Goal: Task Accomplishment & Management: Use online tool/utility

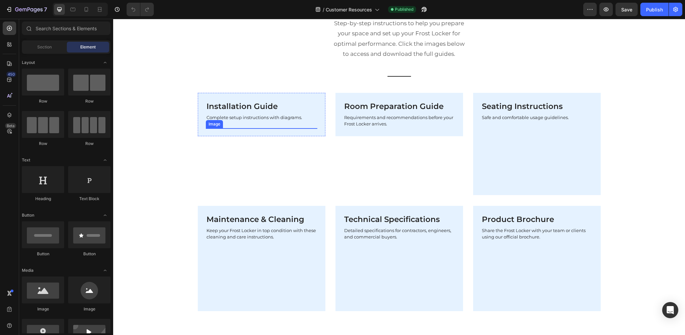
scroll to position [302, 0]
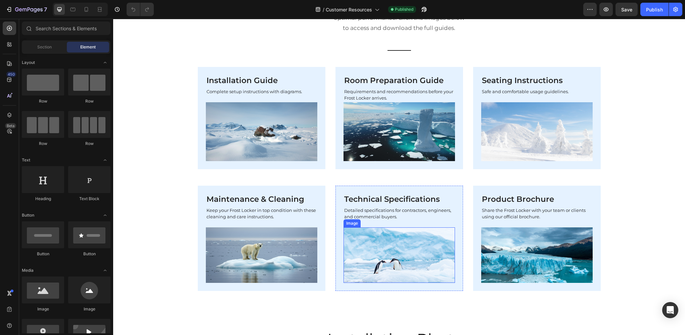
click at [374, 251] on img at bounding box center [400, 254] width 112 height 55
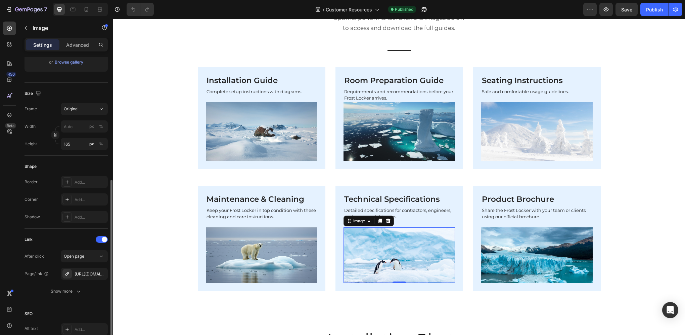
scroll to position [168, 0]
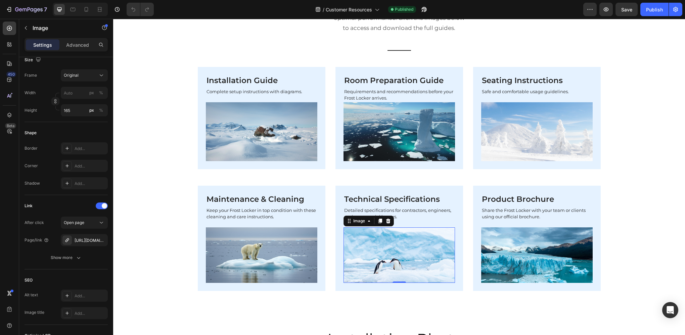
click at [0, 0] on button "button" at bounding box center [0, 0] width 0 height 0
click at [87, 238] on div "Add..." at bounding box center [91, 240] width 32 height 6
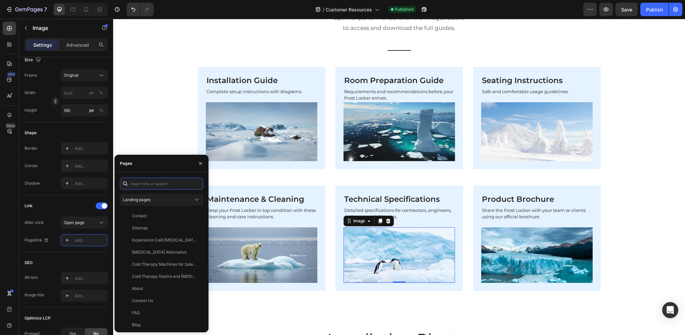
click at [151, 181] on input "text" at bounding box center [161, 183] width 83 height 12
paste input "[URL][DOMAIN_NAME]"
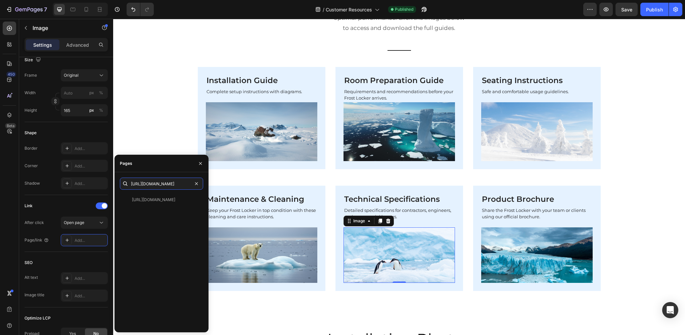
type input "[URL][DOMAIN_NAME]"
click at [155, 199] on div "[URL][DOMAIN_NAME]" at bounding box center [153, 199] width 43 height 6
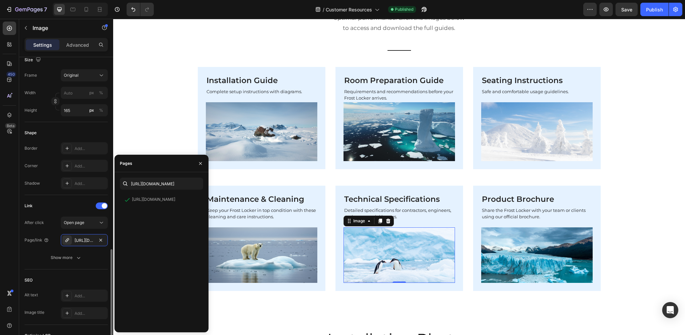
scroll to position [262, 0]
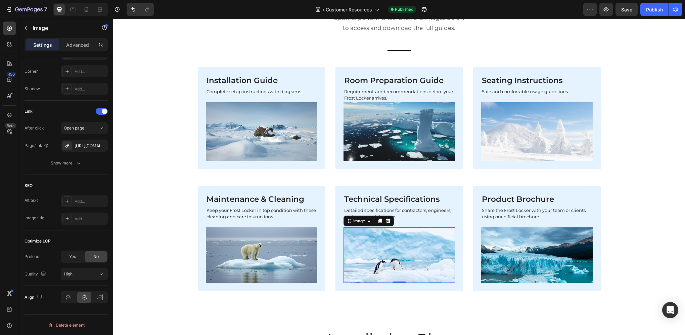
click at [75, 165] on icon "button" at bounding box center [78, 163] width 7 height 7
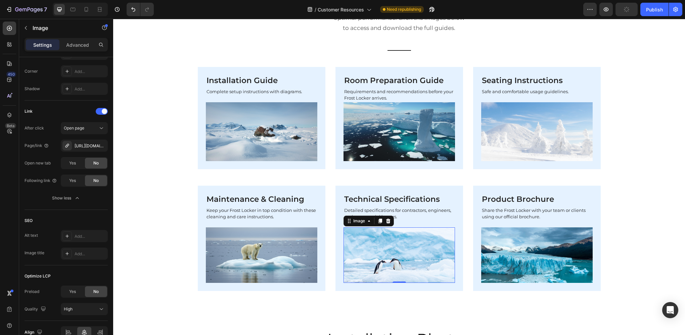
click at [73, 165] on span "Yes" at bounding box center [72, 163] width 7 height 6
click at [652, 9] on div "Publish" at bounding box center [654, 9] width 17 height 7
